Goal: Transaction & Acquisition: Download file/media

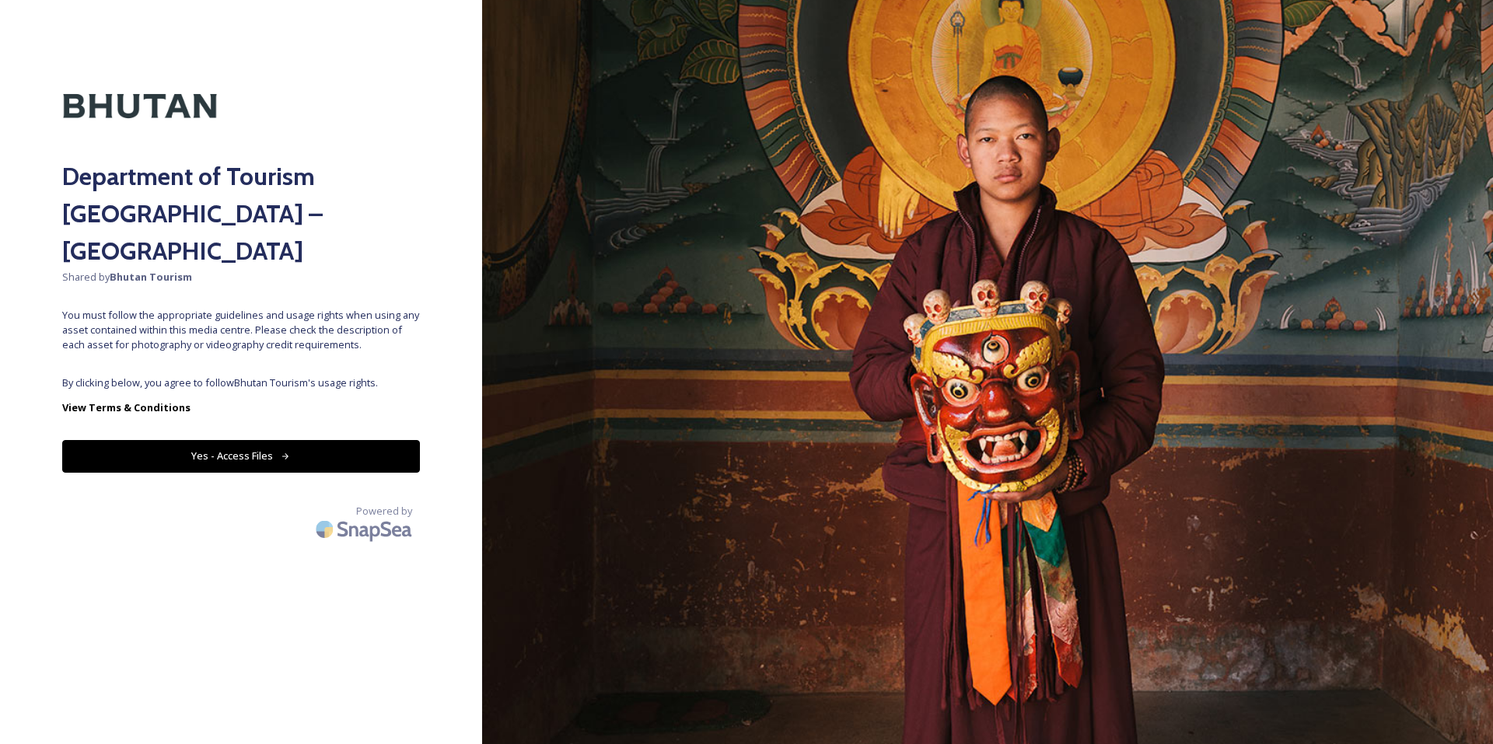
click at [233, 328] on div "Department of Tourism [GEOGRAPHIC_DATA] – Brand Centre Shared by Bhutan Tourism…" at bounding box center [241, 372] width 482 height 620
click at [265, 440] on button "Yes - Access Files" at bounding box center [241, 456] width 358 height 32
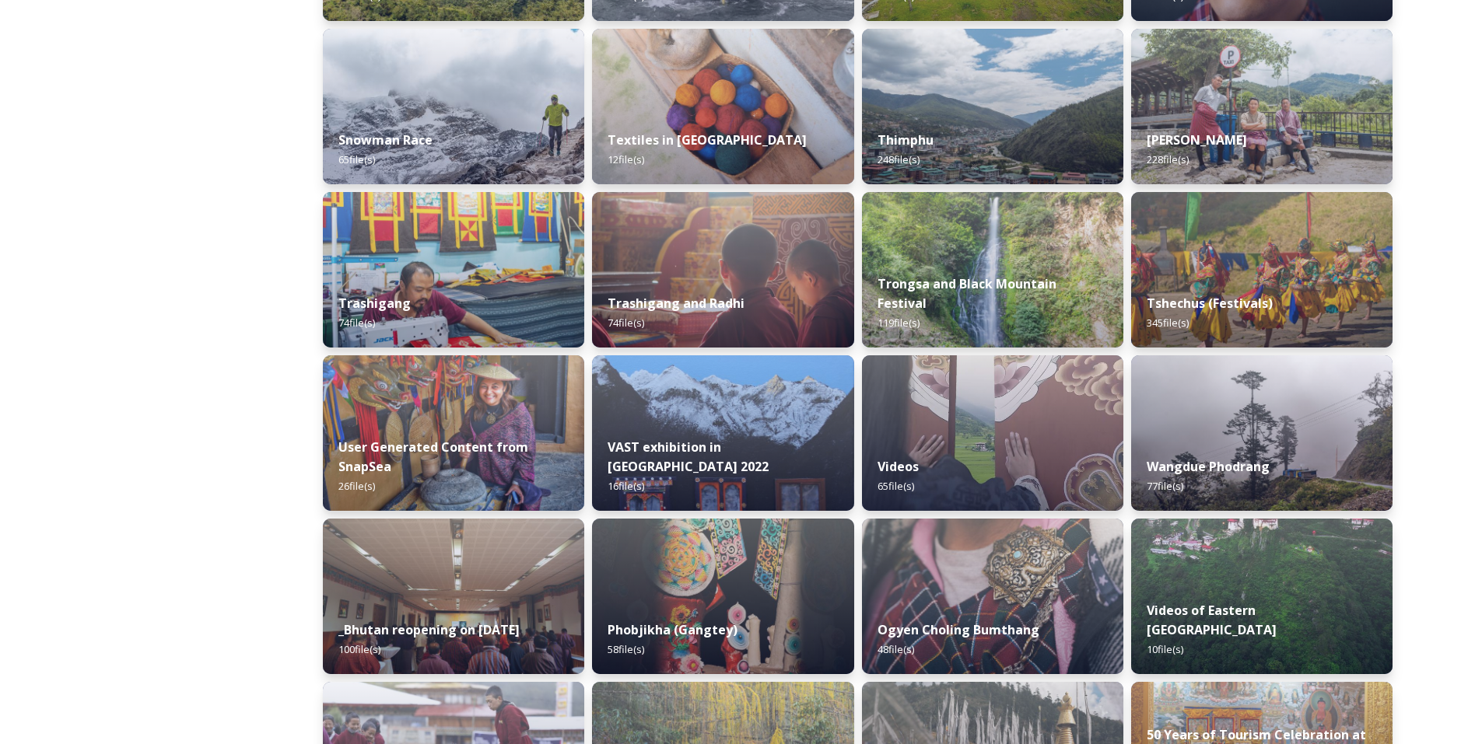
scroll to position [1566, 0]
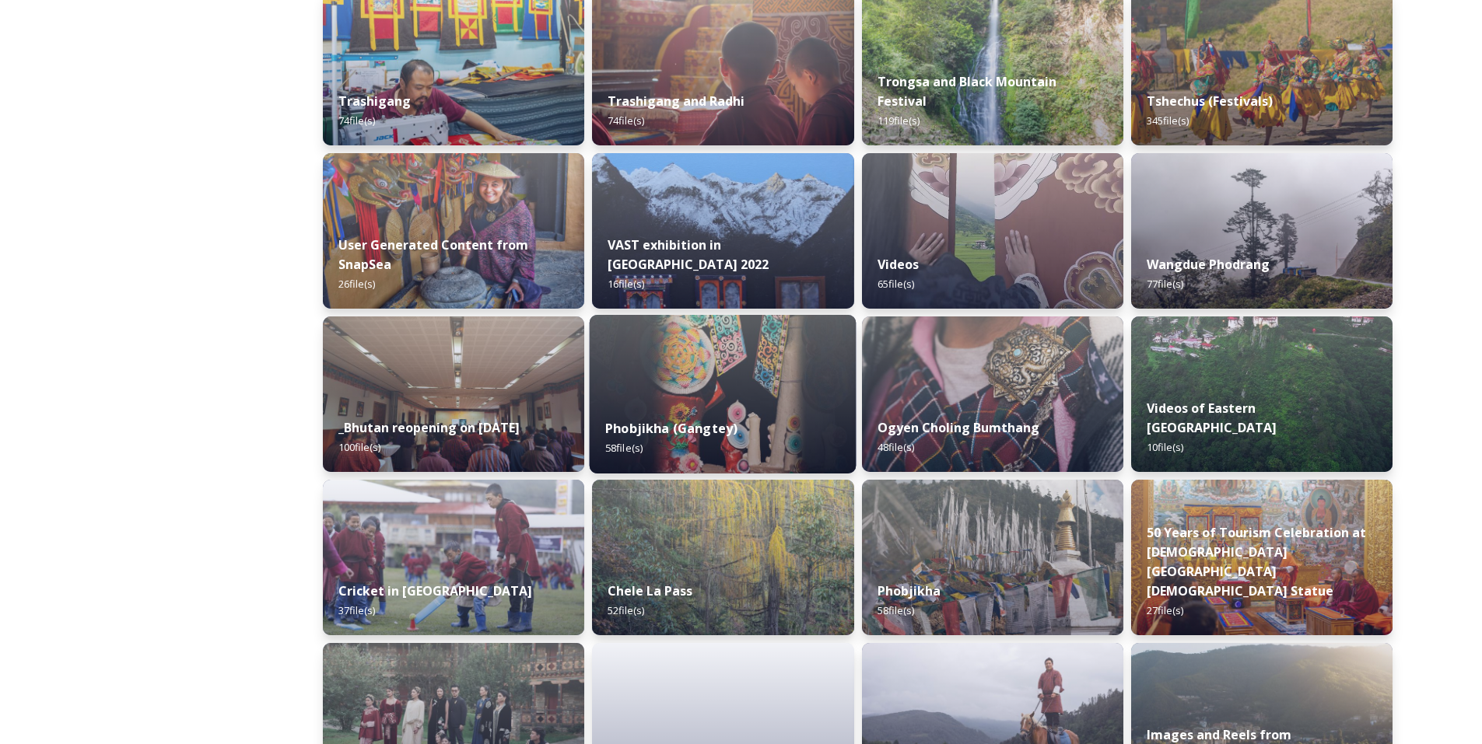
click at [758, 422] on div "Phobjikha (Gangtey) 58 file(s)" at bounding box center [723, 438] width 267 height 71
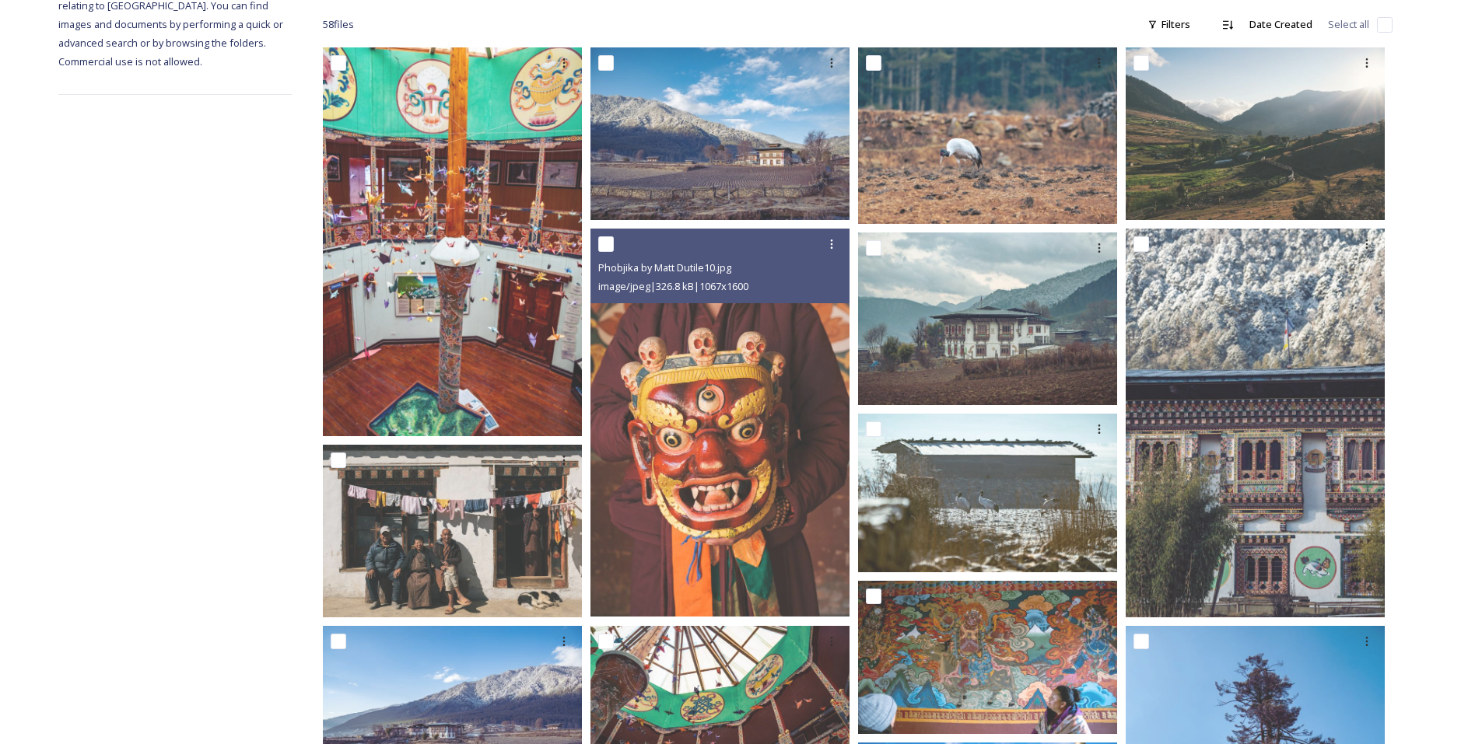
scroll to position [170, 0]
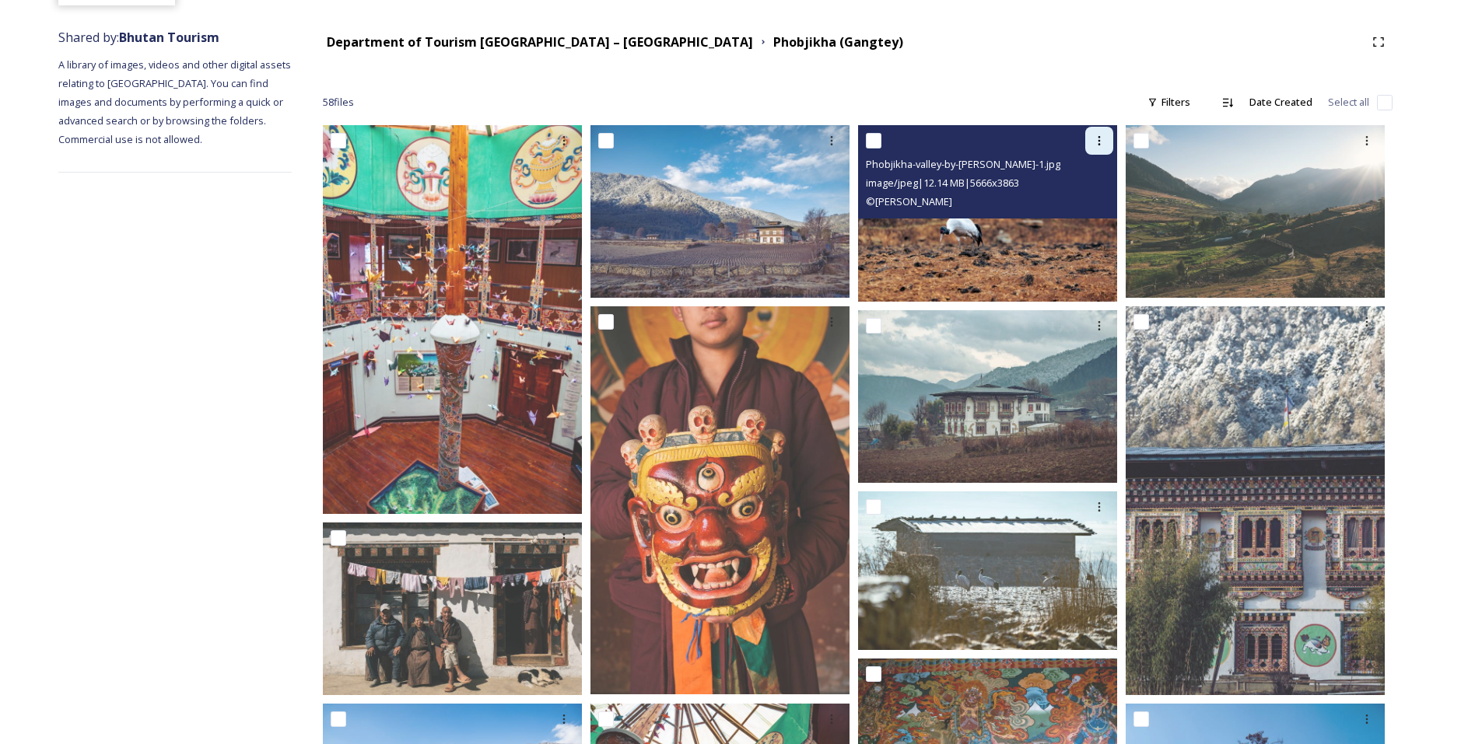
click at [1098, 142] on icon at bounding box center [1099, 141] width 12 height 12
click at [1042, 245] on img at bounding box center [987, 213] width 259 height 177
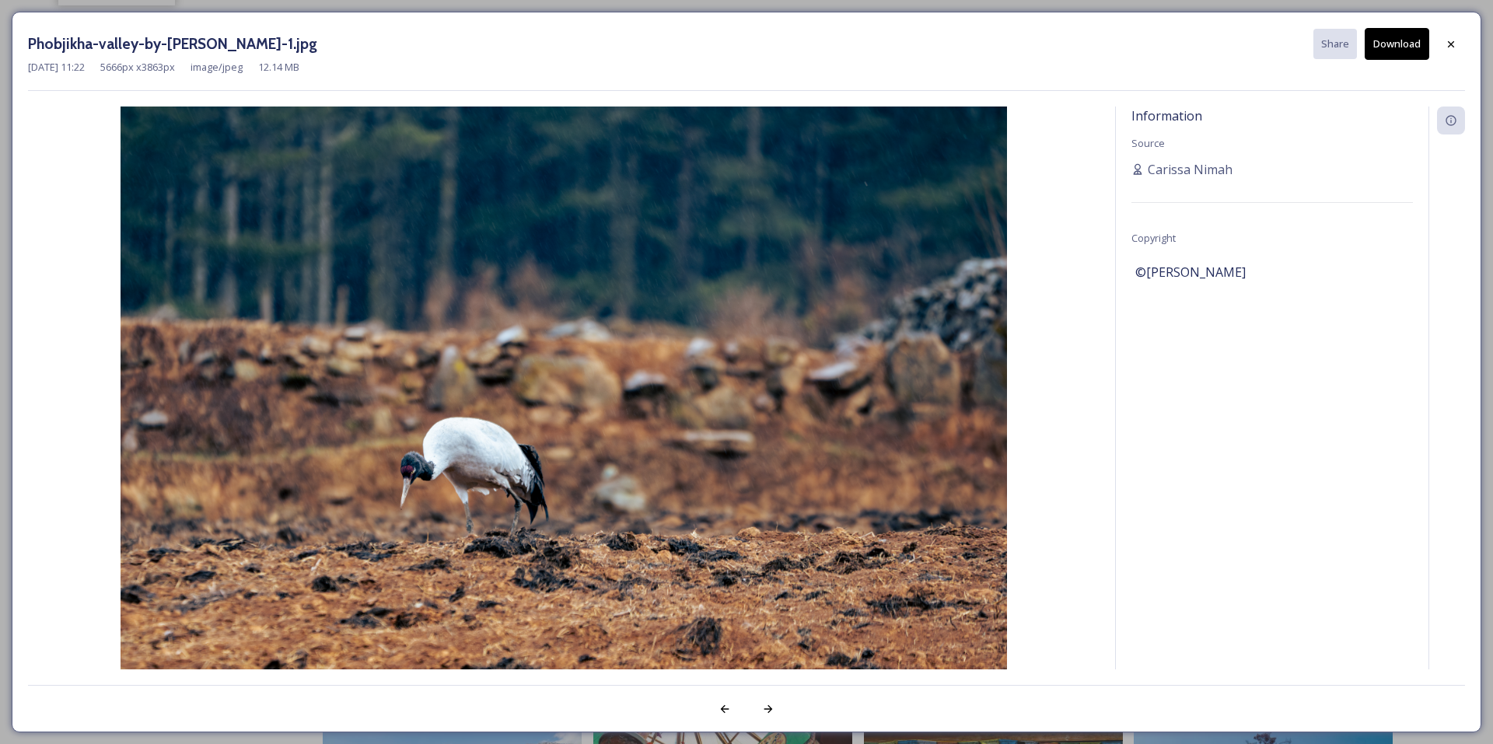
click at [1400, 47] on button "Download" at bounding box center [1397, 44] width 65 height 32
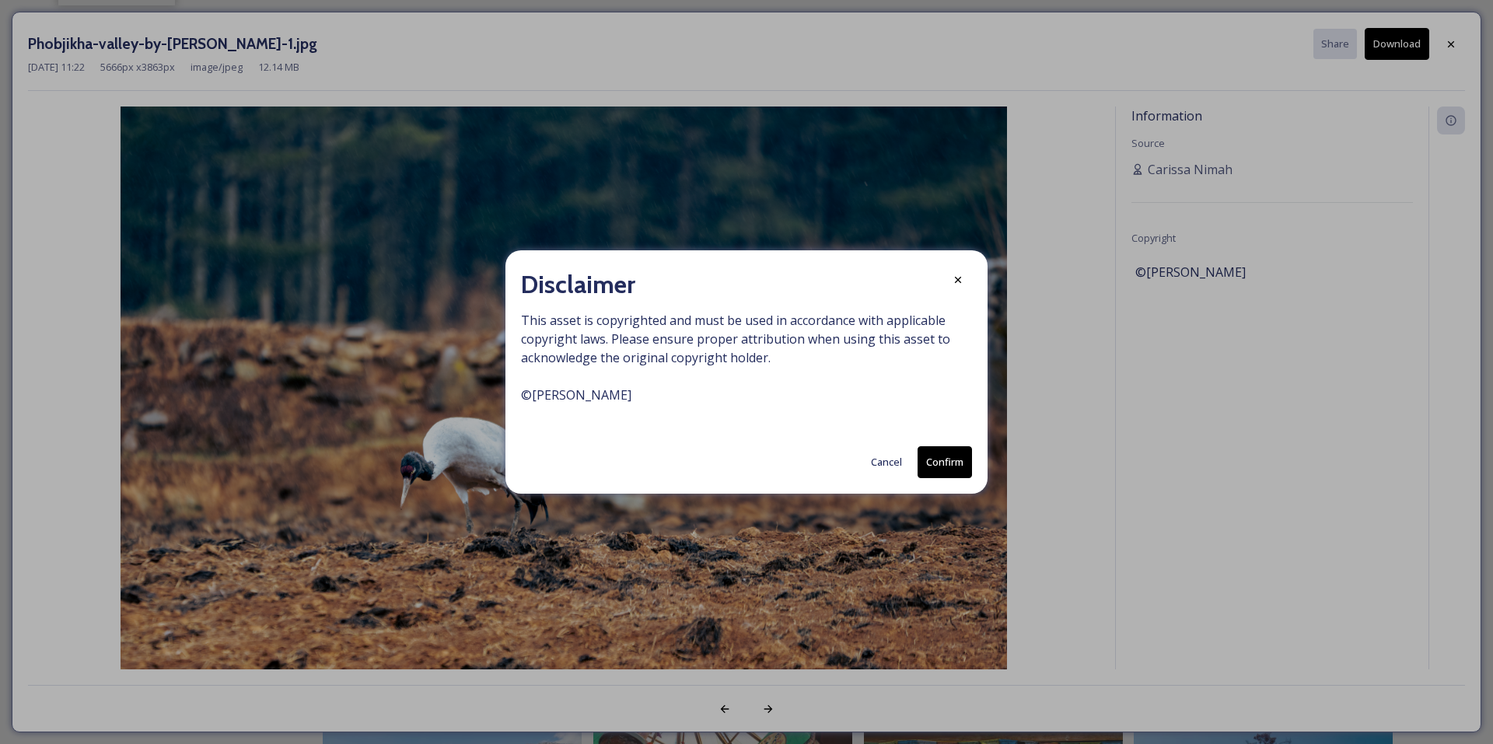
click at [953, 460] on button "Confirm" at bounding box center [945, 462] width 54 height 32
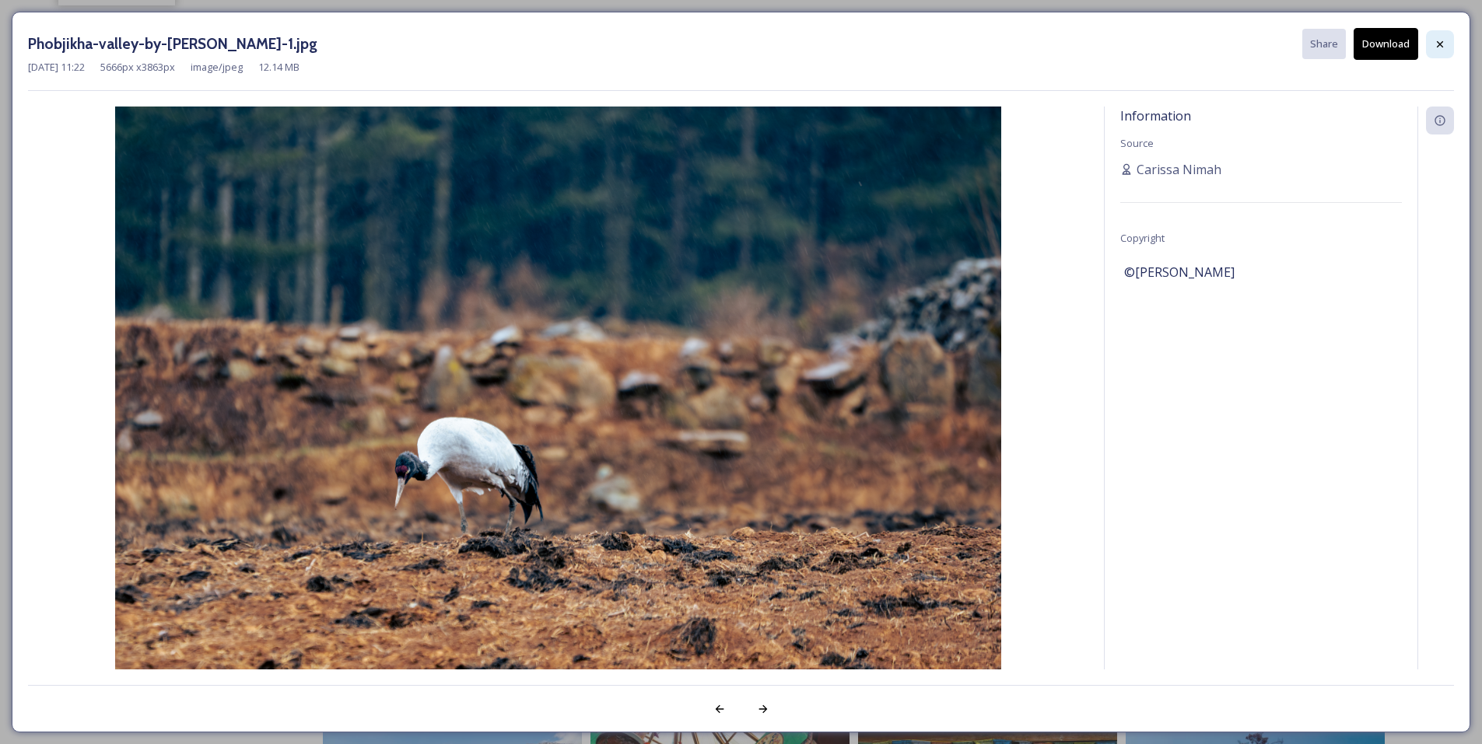
click at [1437, 40] on icon at bounding box center [1439, 44] width 12 height 12
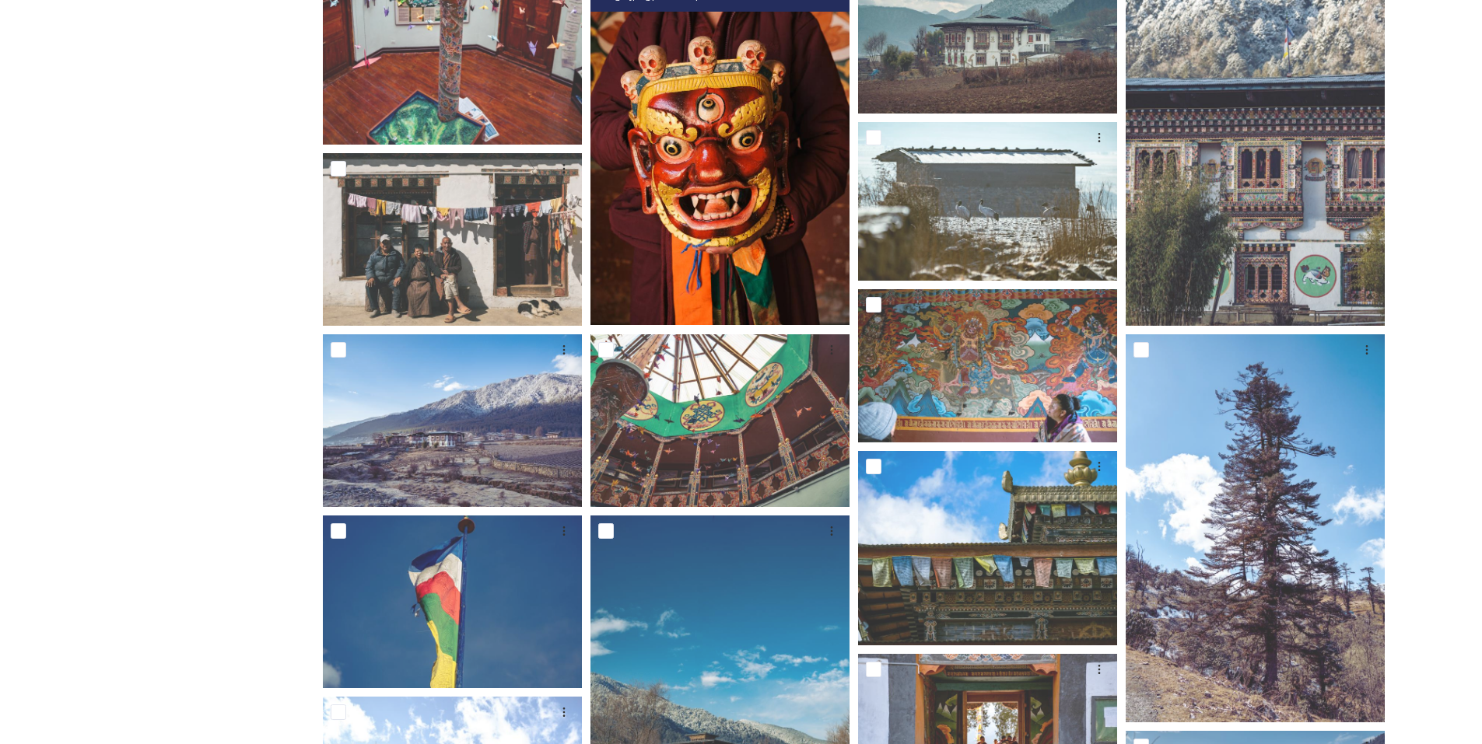
scroll to position [544, 0]
